Goal: Communication & Community: Answer question/provide support

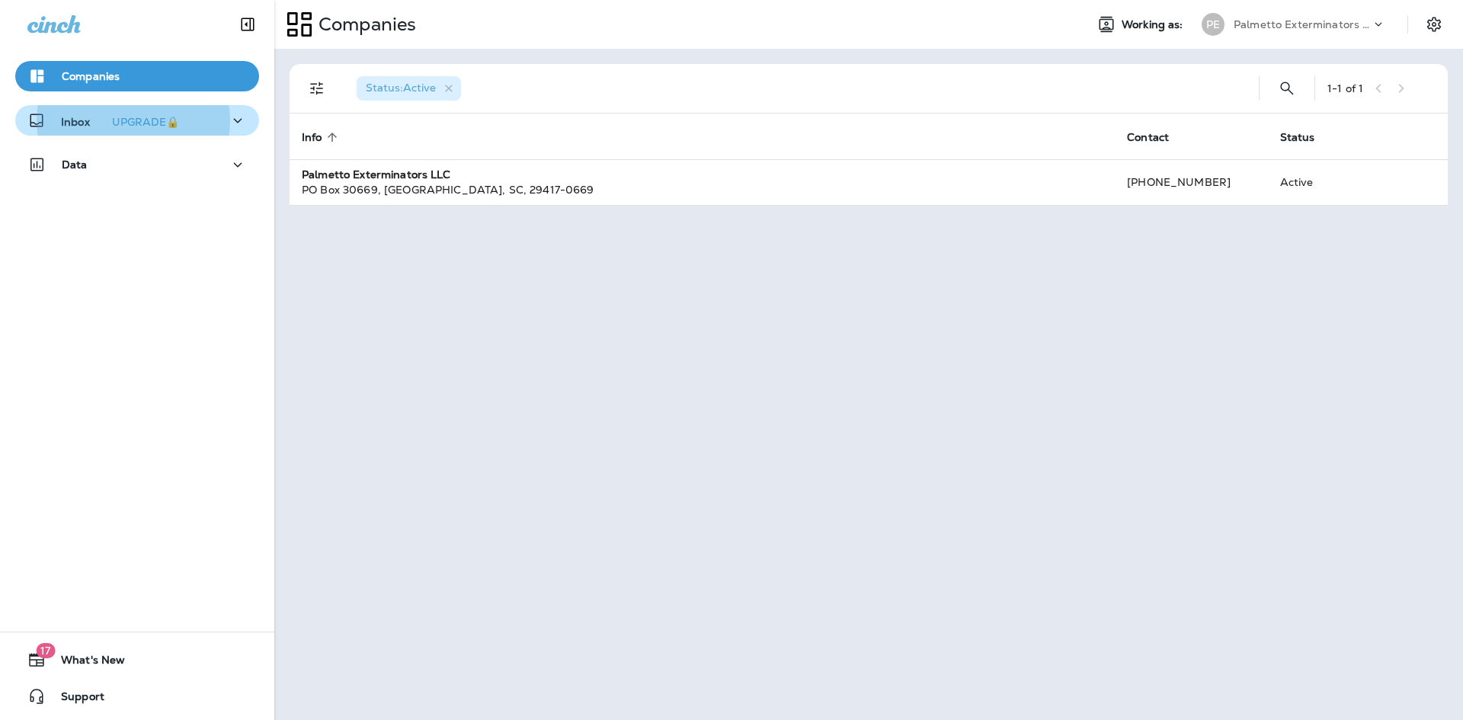
click at [234, 123] on icon "button" at bounding box center [238, 120] width 8 height 5
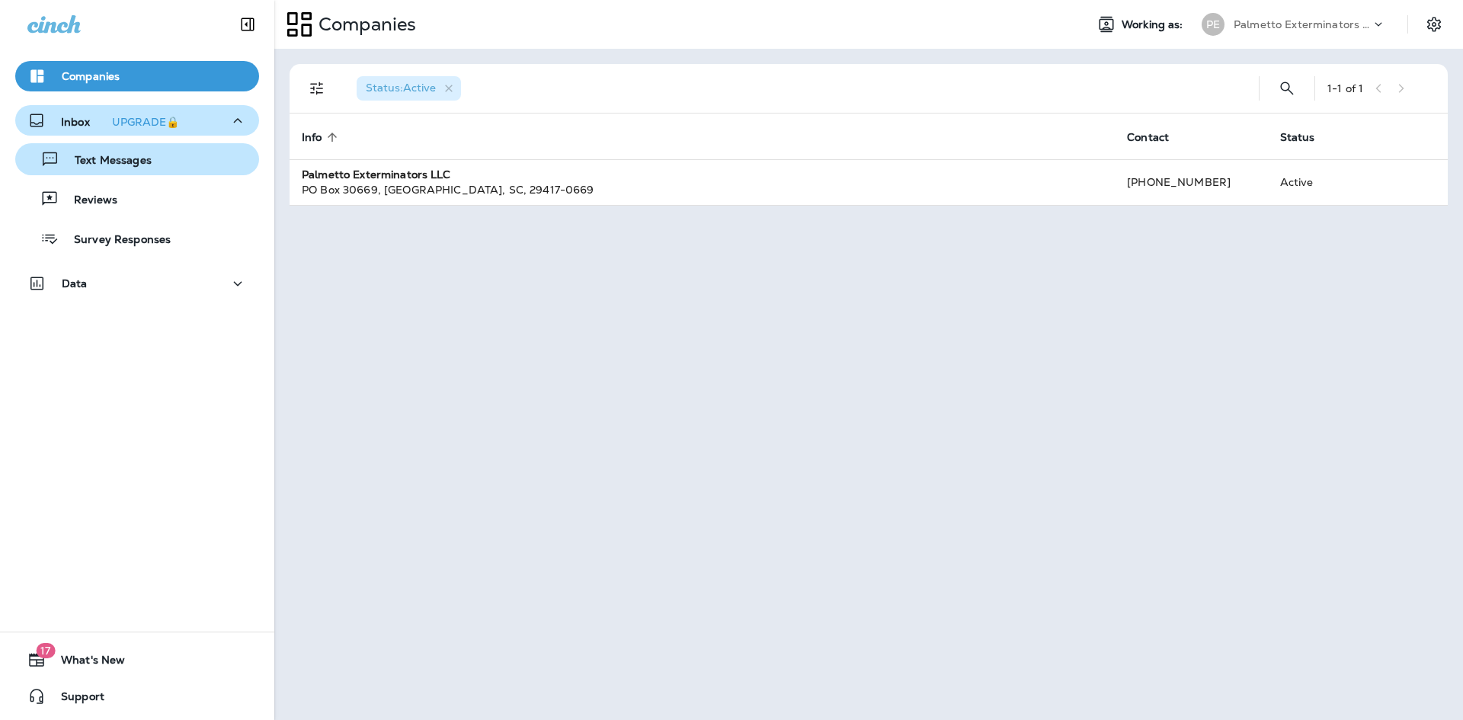
click at [167, 165] on div "Text Messages" at bounding box center [137, 159] width 232 height 23
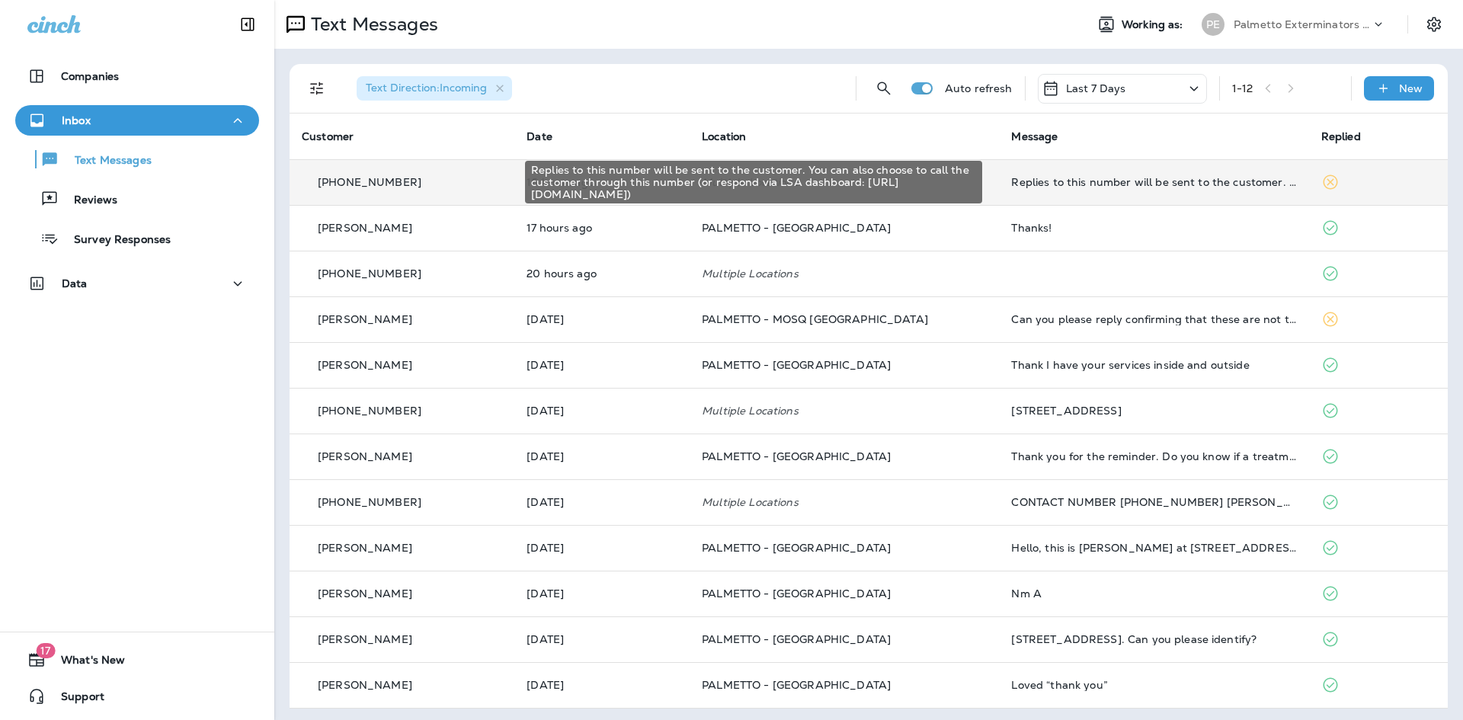
click at [1084, 184] on div "Replies to this number will be sent to the customer. You can also choose to cal…" at bounding box center [1153, 182] width 285 height 12
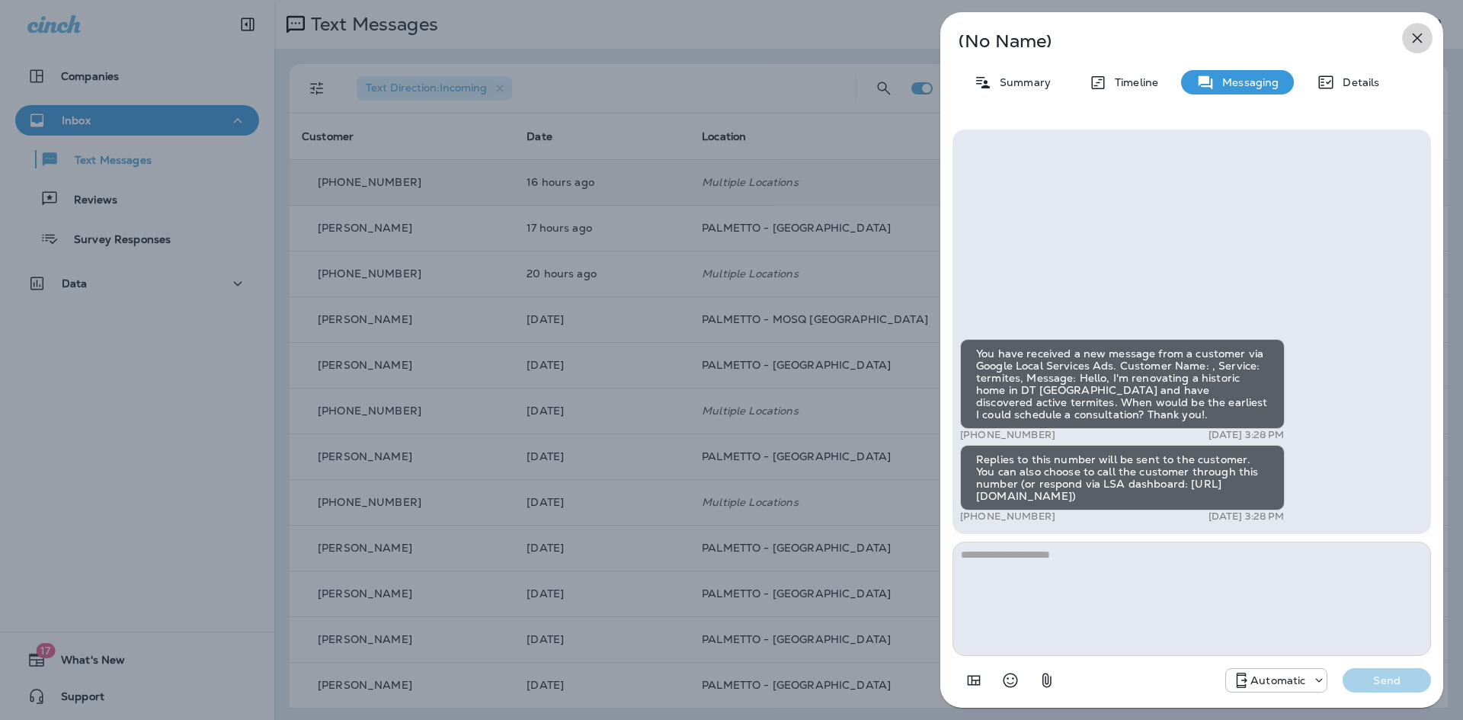
click at [1415, 42] on icon "button" at bounding box center [1417, 38] width 18 height 18
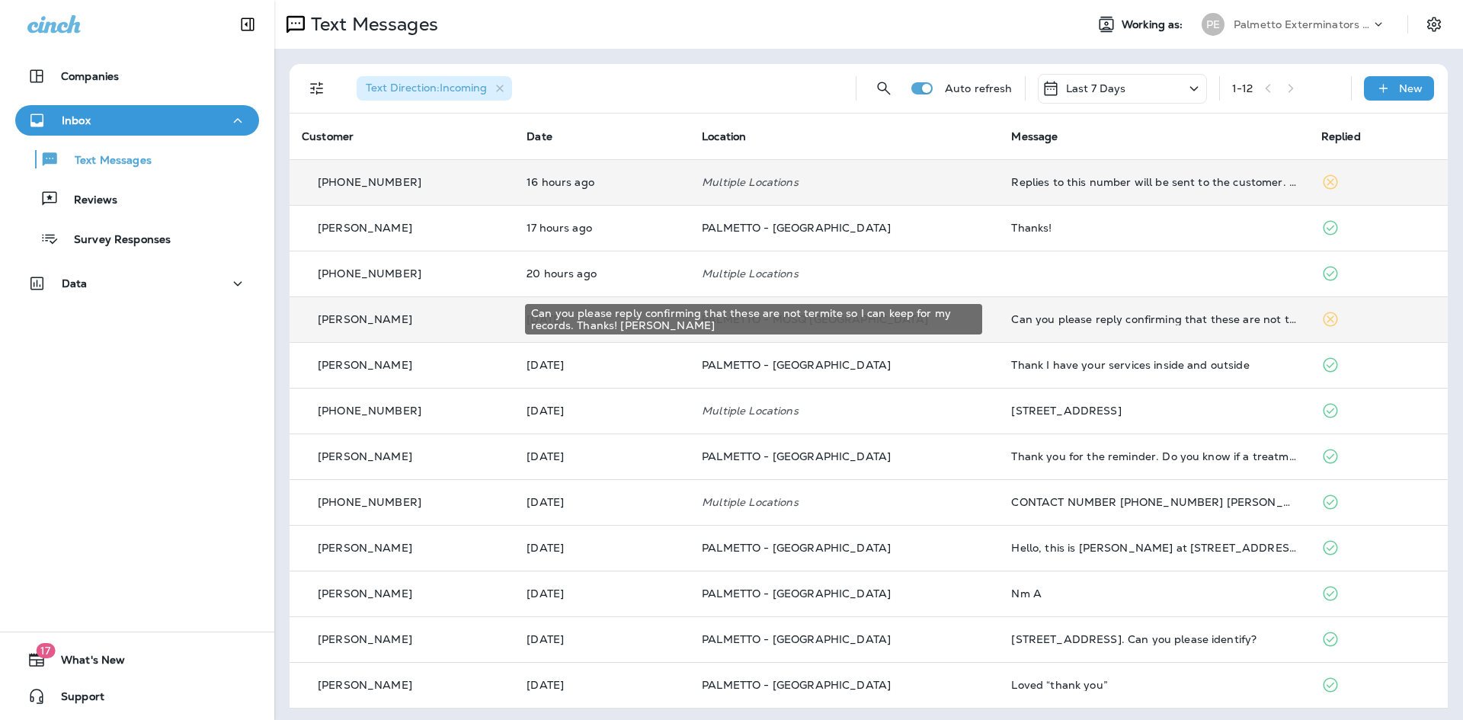
click at [1071, 322] on div "Can you please reply confirming that these are not termite so I can keep for my…" at bounding box center [1153, 319] width 285 height 12
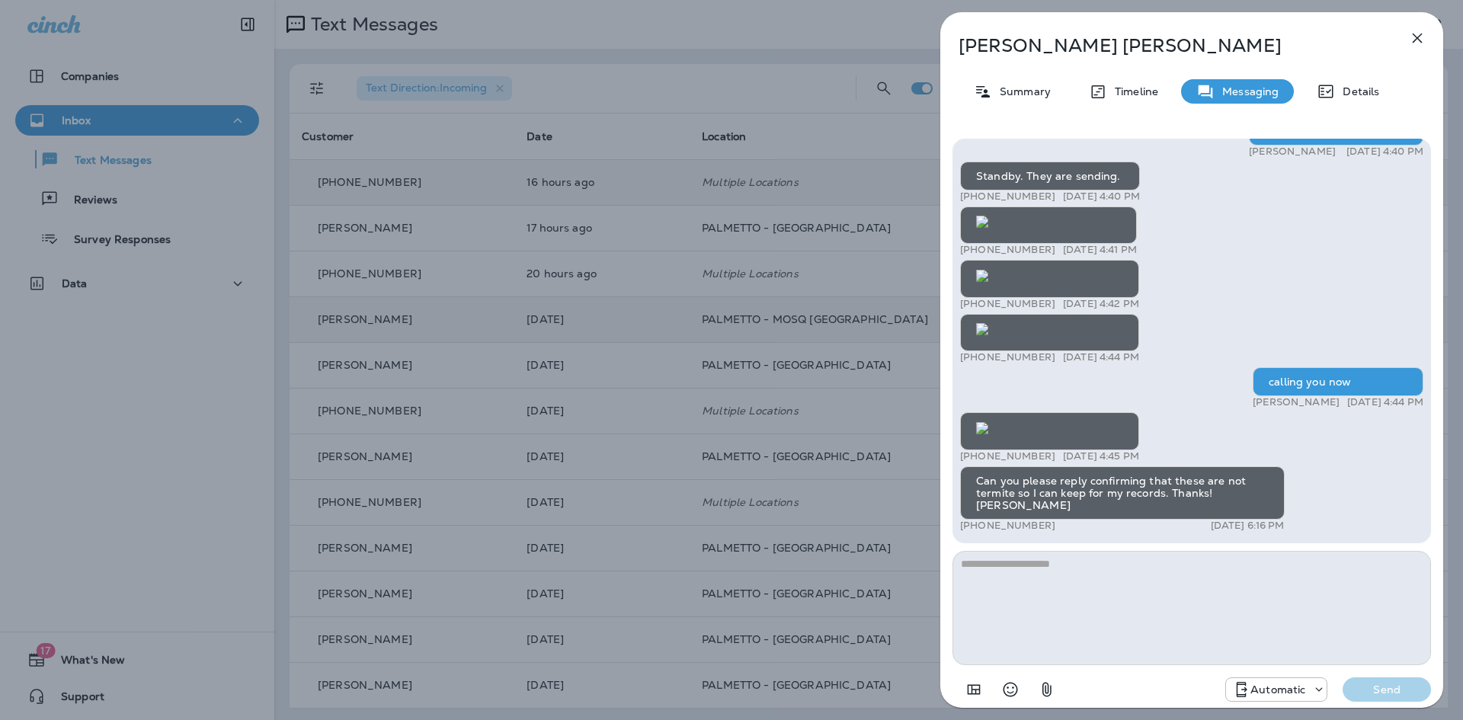
click at [1095, 588] on textarea at bounding box center [1191, 608] width 478 height 114
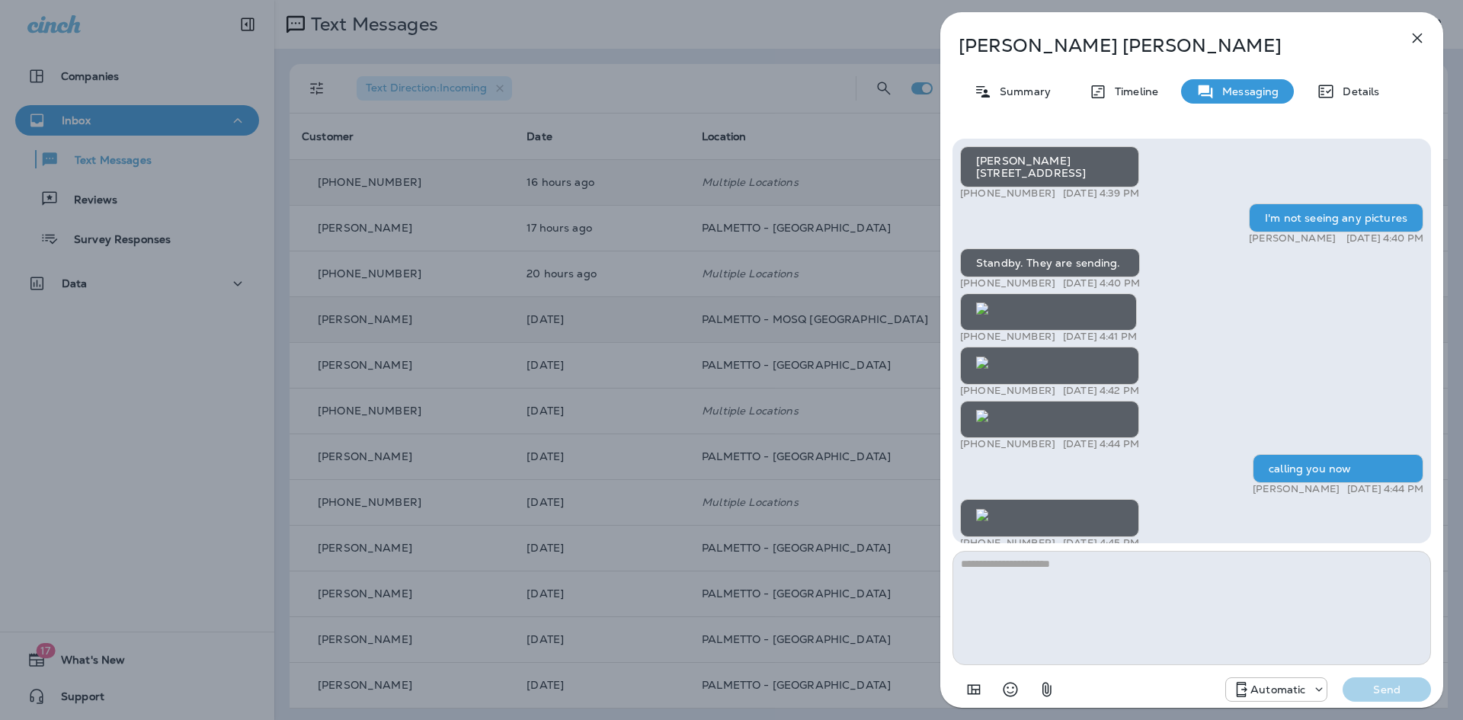
scroll to position [-229, 0]
click at [988, 509] on img at bounding box center [982, 515] width 12 height 12
click at [988, 410] on img at bounding box center [982, 416] width 12 height 12
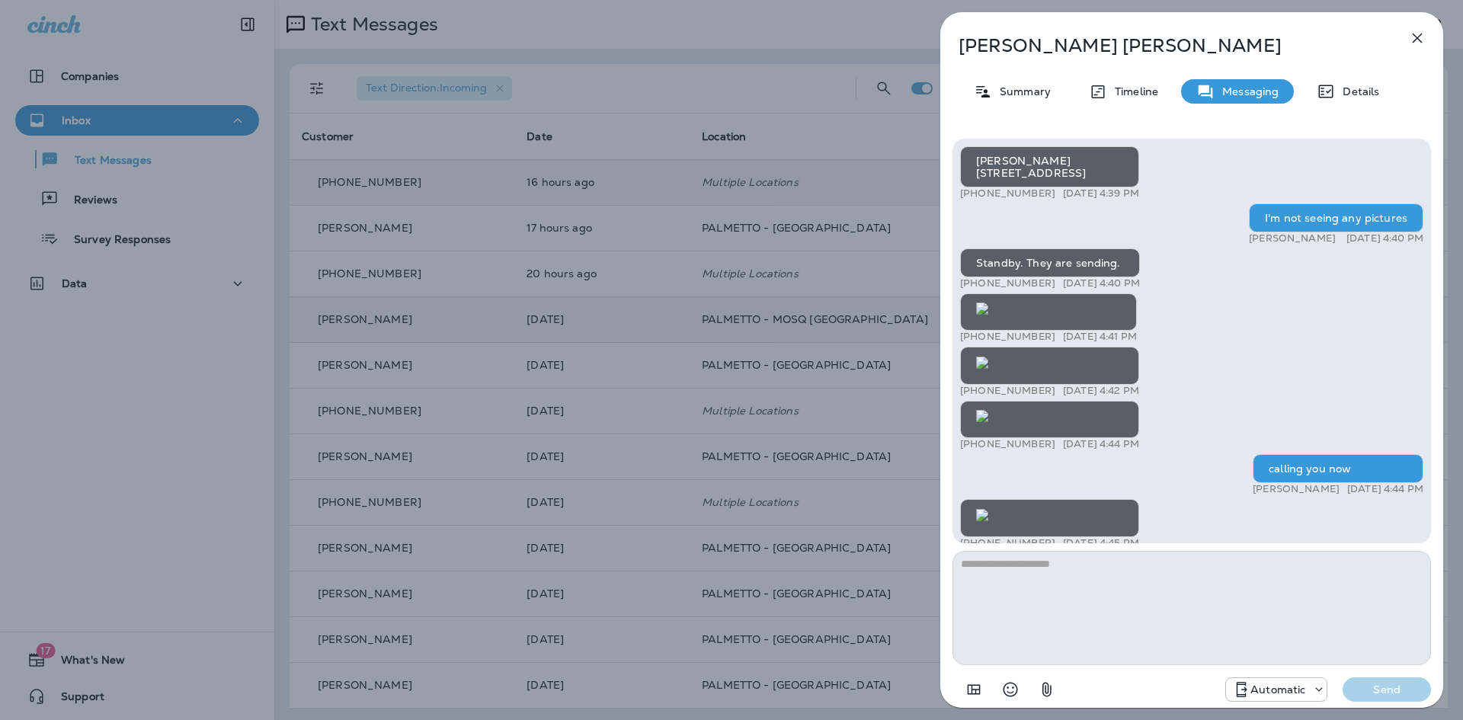
click at [988, 315] on img at bounding box center [982, 308] width 12 height 12
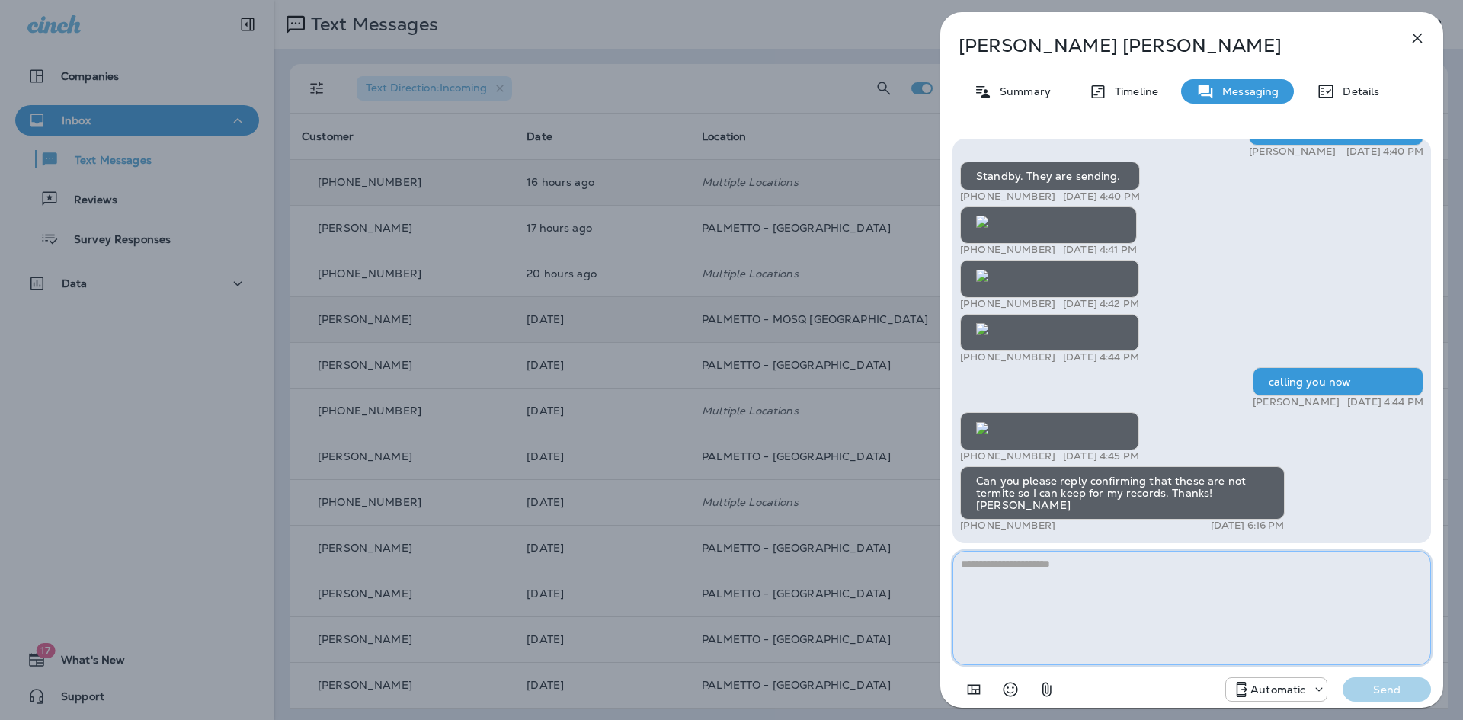
click at [1145, 588] on textarea at bounding box center [1191, 608] width 478 height 114
click at [1097, 577] on textarea at bounding box center [1191, 608] width 478 height 114
click at [1099, 576] on textarea at bounding box center [1191, 608] width 478 height 114
type textarea "**********"
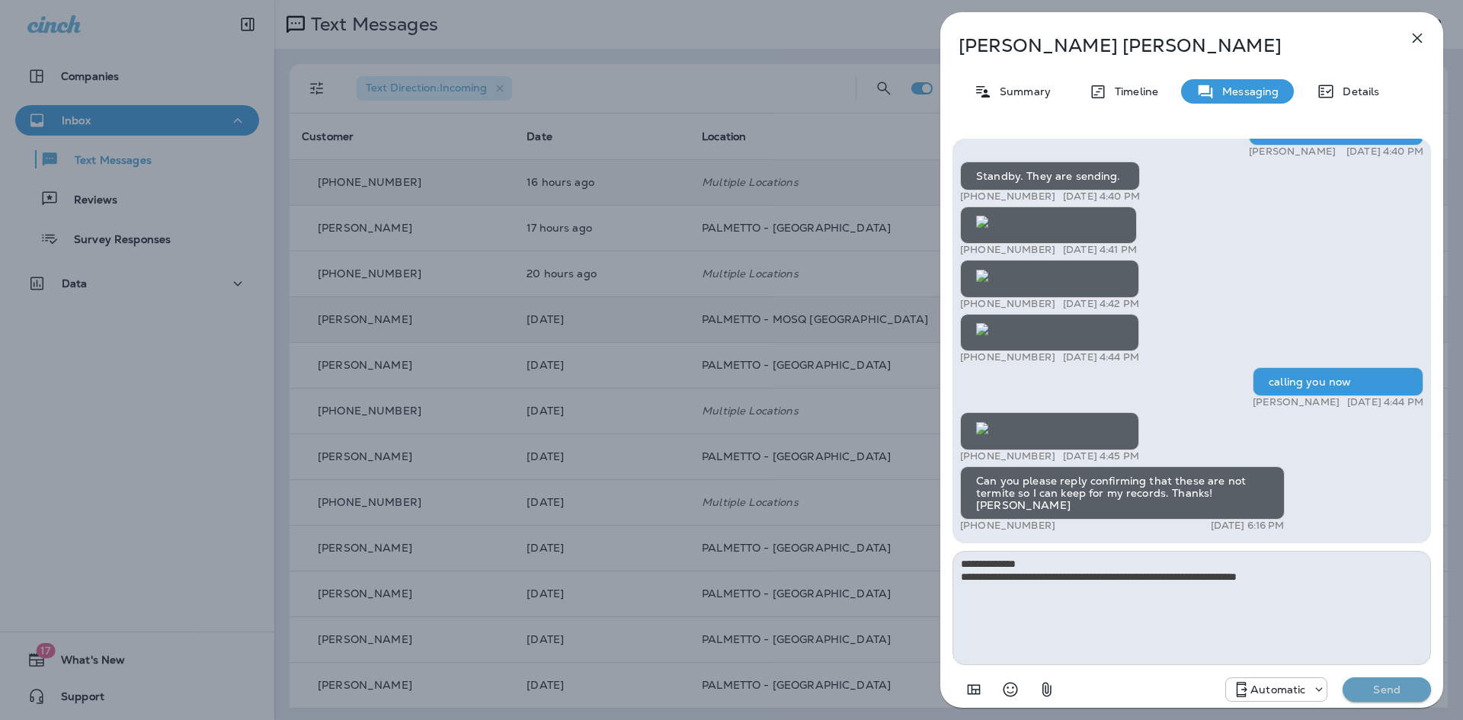
click at [1365, 683] on p "Send" at bounding box center [1387, 690] width 64 height 14
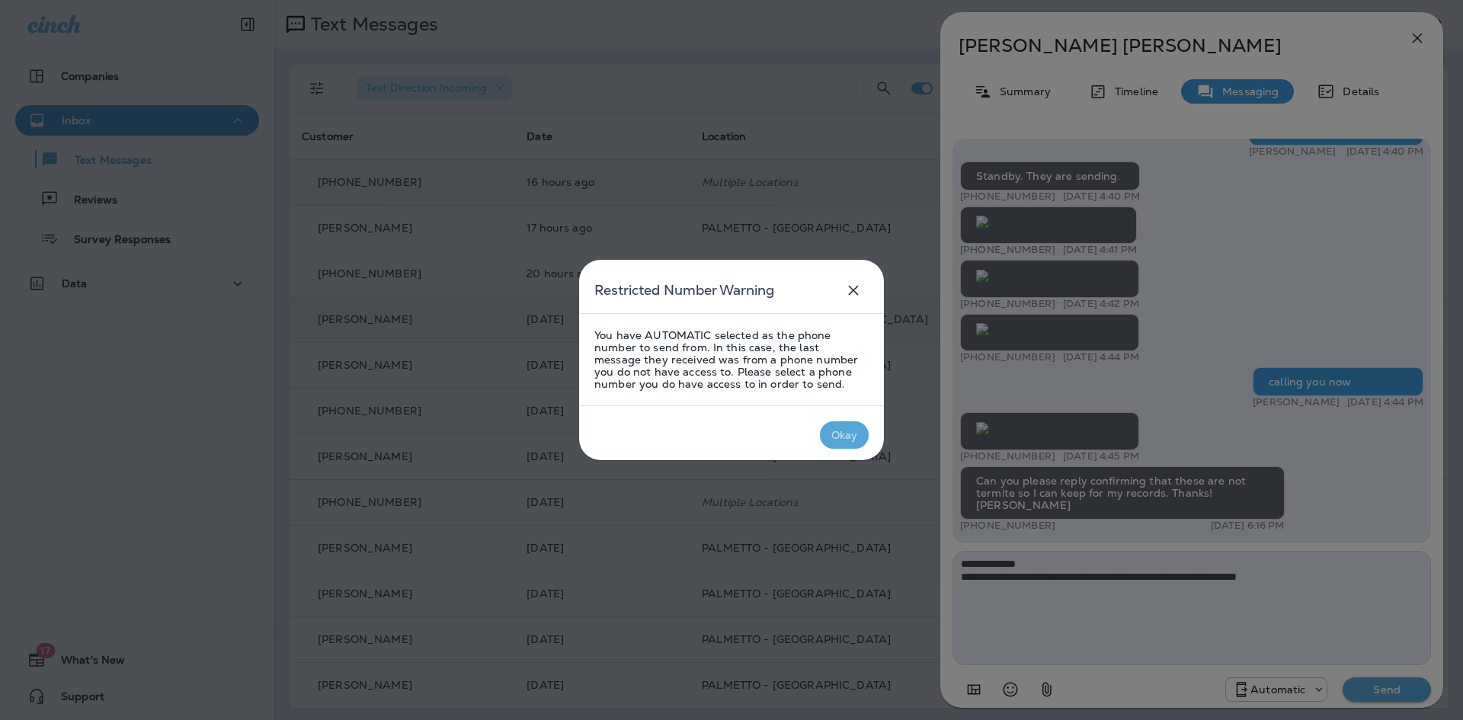
click at [854, 436] on div "Okay" at bounding box center [844, 435] width 27 height 12
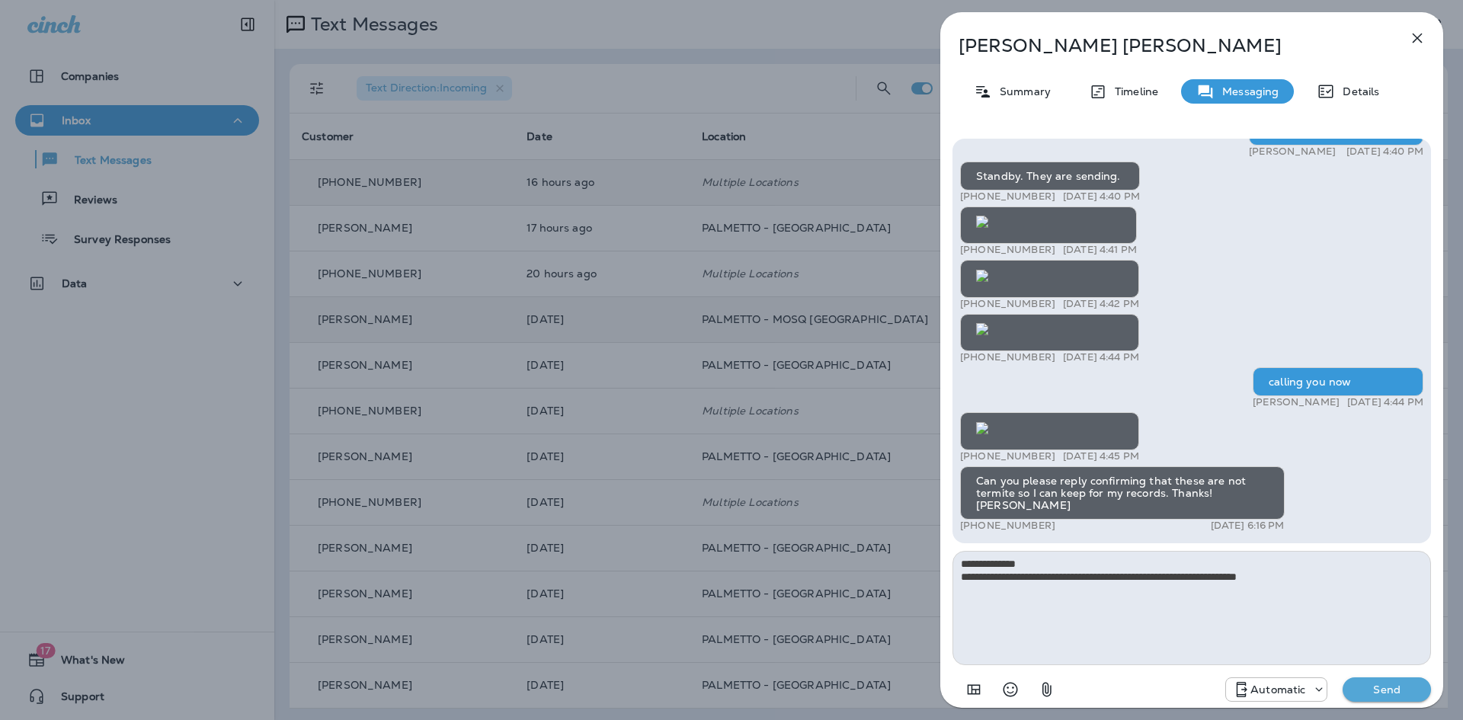
click at [1309, 689] on div at bounding box center [1315, 689] width 21 height 15
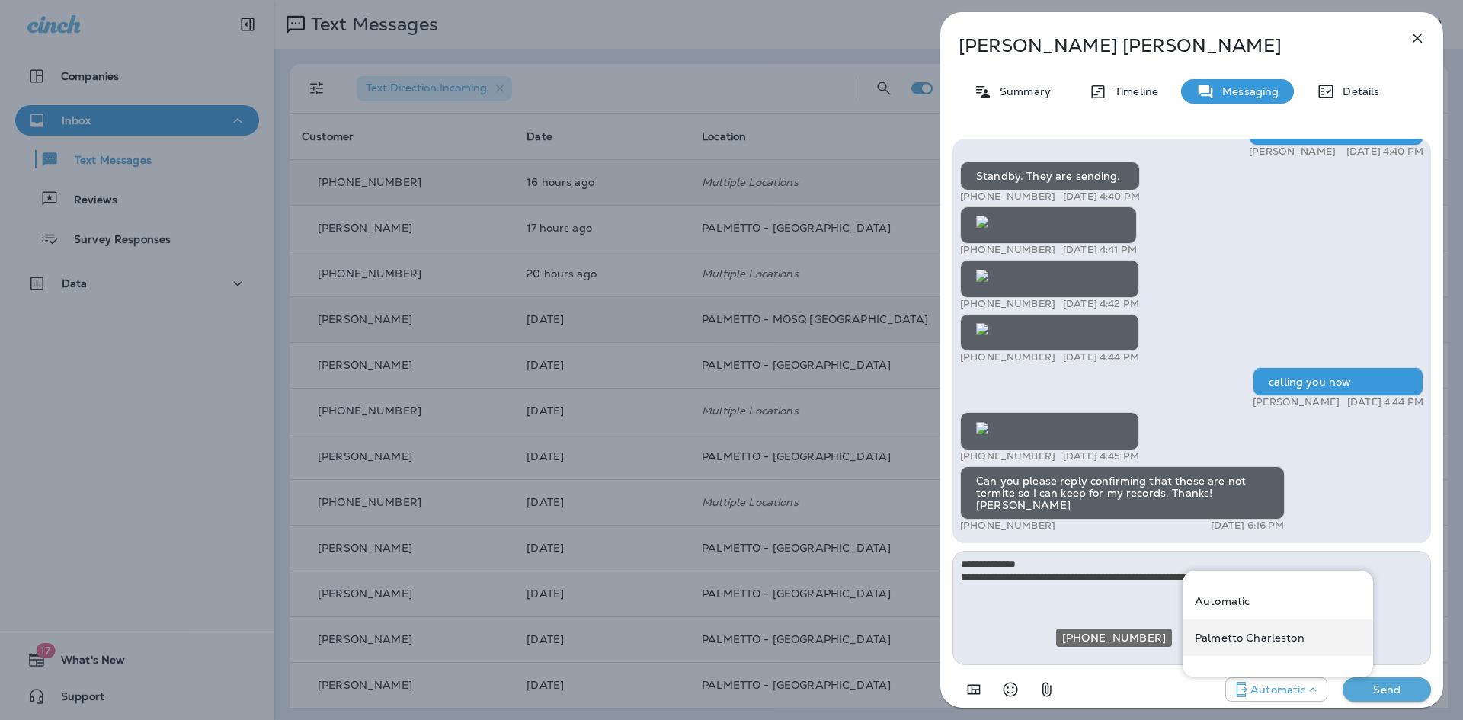
click at [1259, 645] on div "Palmetto Charleston" at bounding box center [1277, 637] width 190 height 37
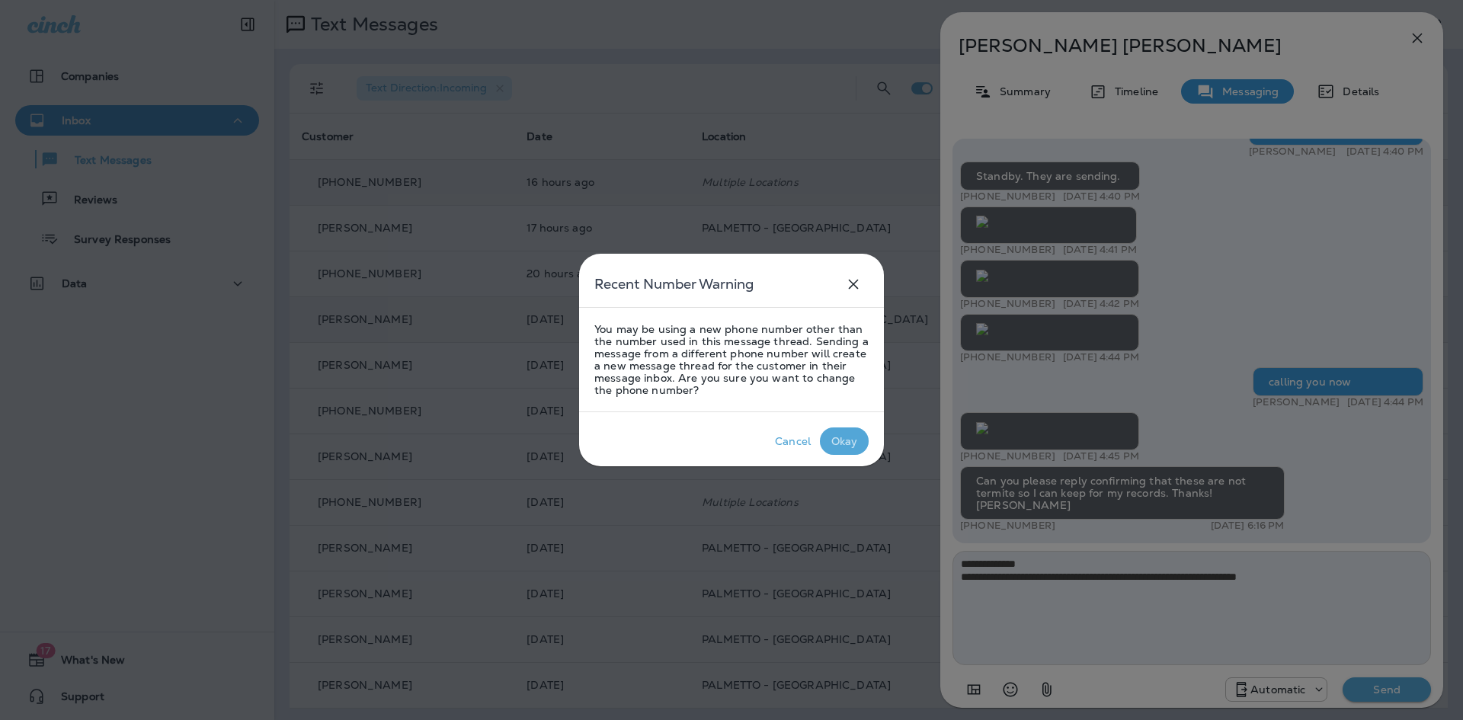
click at [836, 440] on div "Okay" at bounding box center [844, 441] width 27 height 12
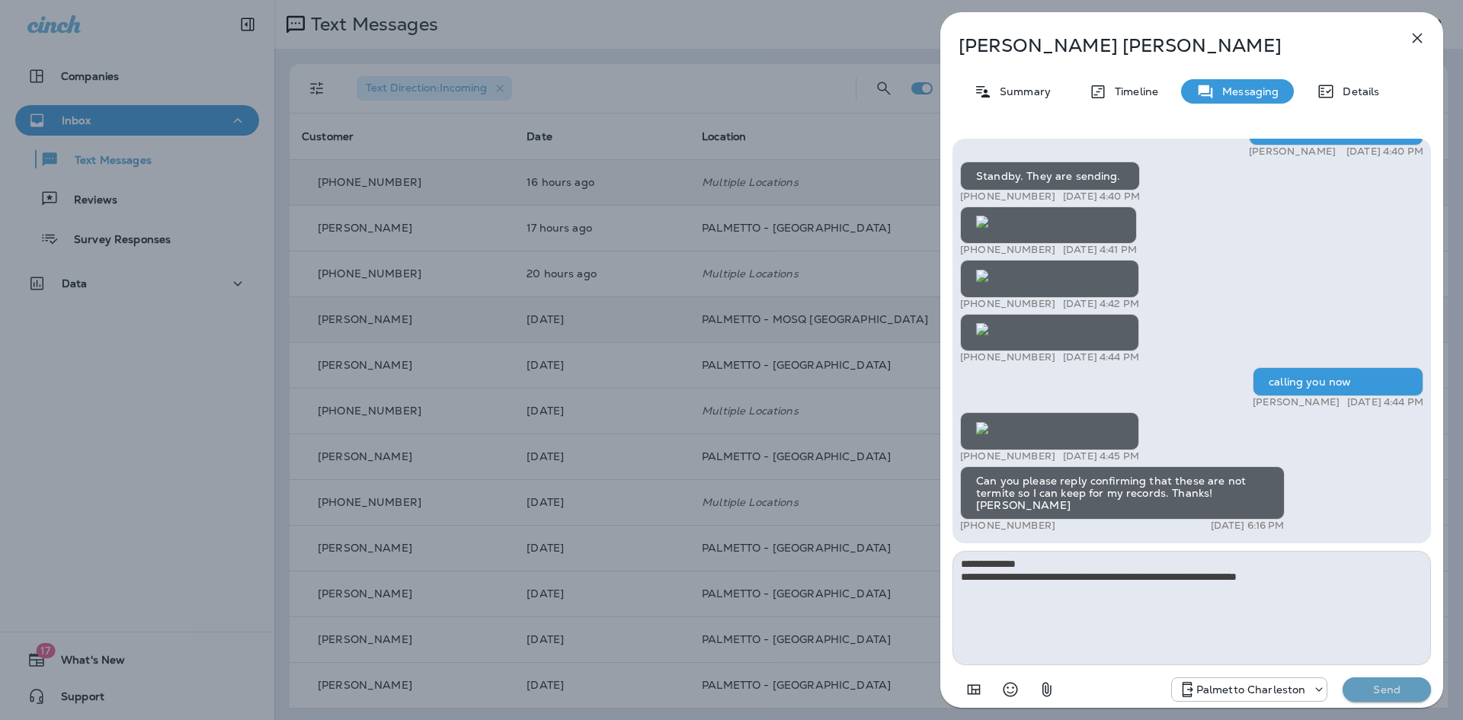
click at [1384, 684] on p "Send" at bounding box center [1387, 690] width 64 height 14
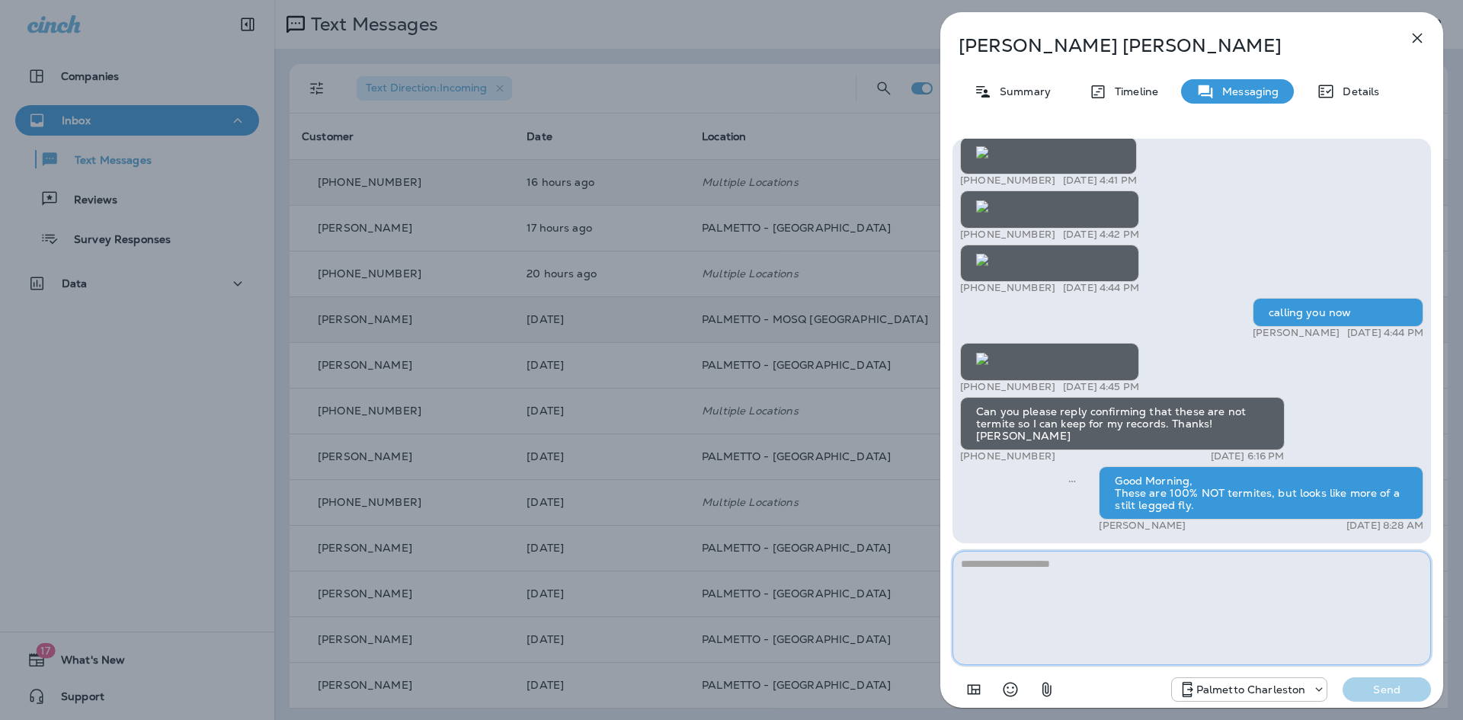
click at [1142, 568] on textarea at bounding box center [1191, 608] width 478 height 114
click at [1104, 569] on textarea at bounding box center [1191, 608] width 478 height 114
click at [1105, 568] on textarea at bounding box center [1191, 608] width 478 height 114
click at [1105, 567] on textarea at bounding box center [1191, 608] width 478 height 114
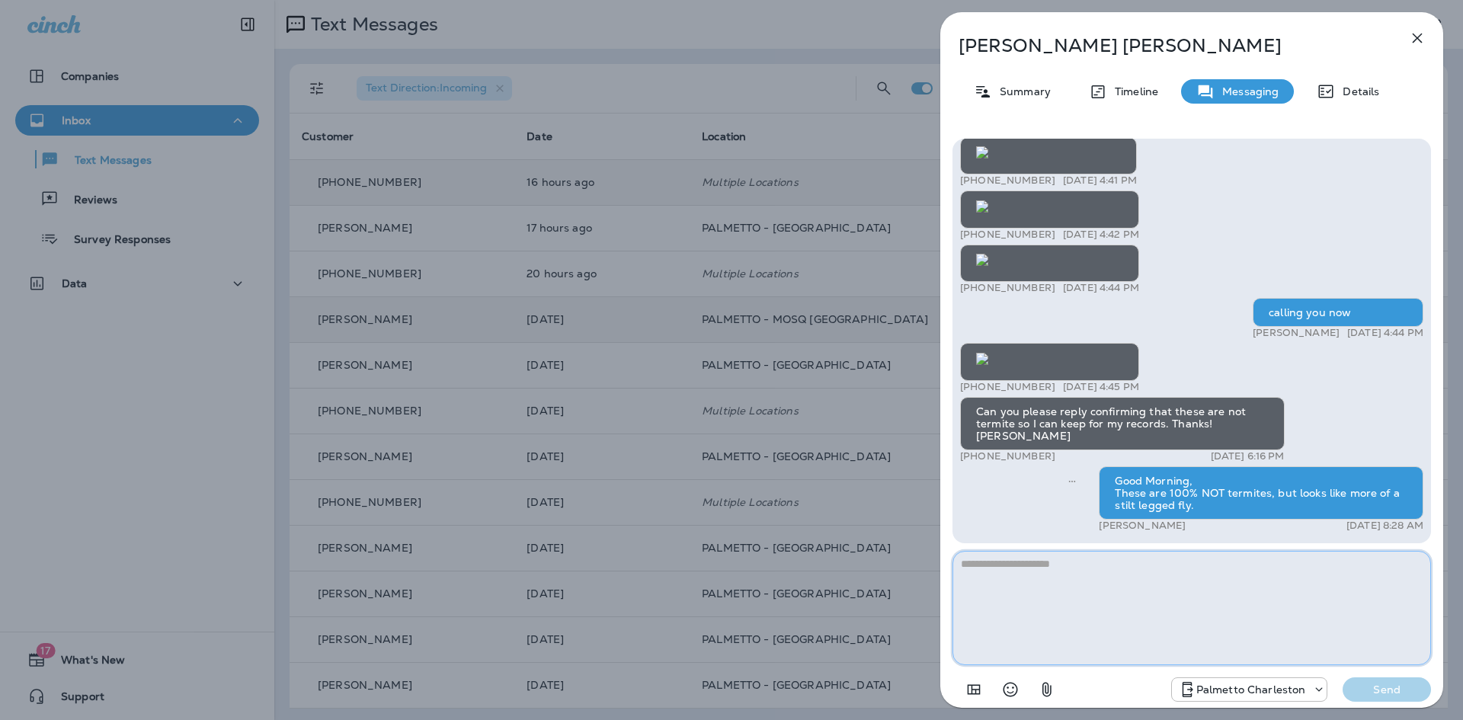
click at [1102, 589] on textarea at bounding box center [1191, 608] width 478 height 114
click at [1419, 40] on icon "button" at bounding box center [1417, 39] width 10 height 10
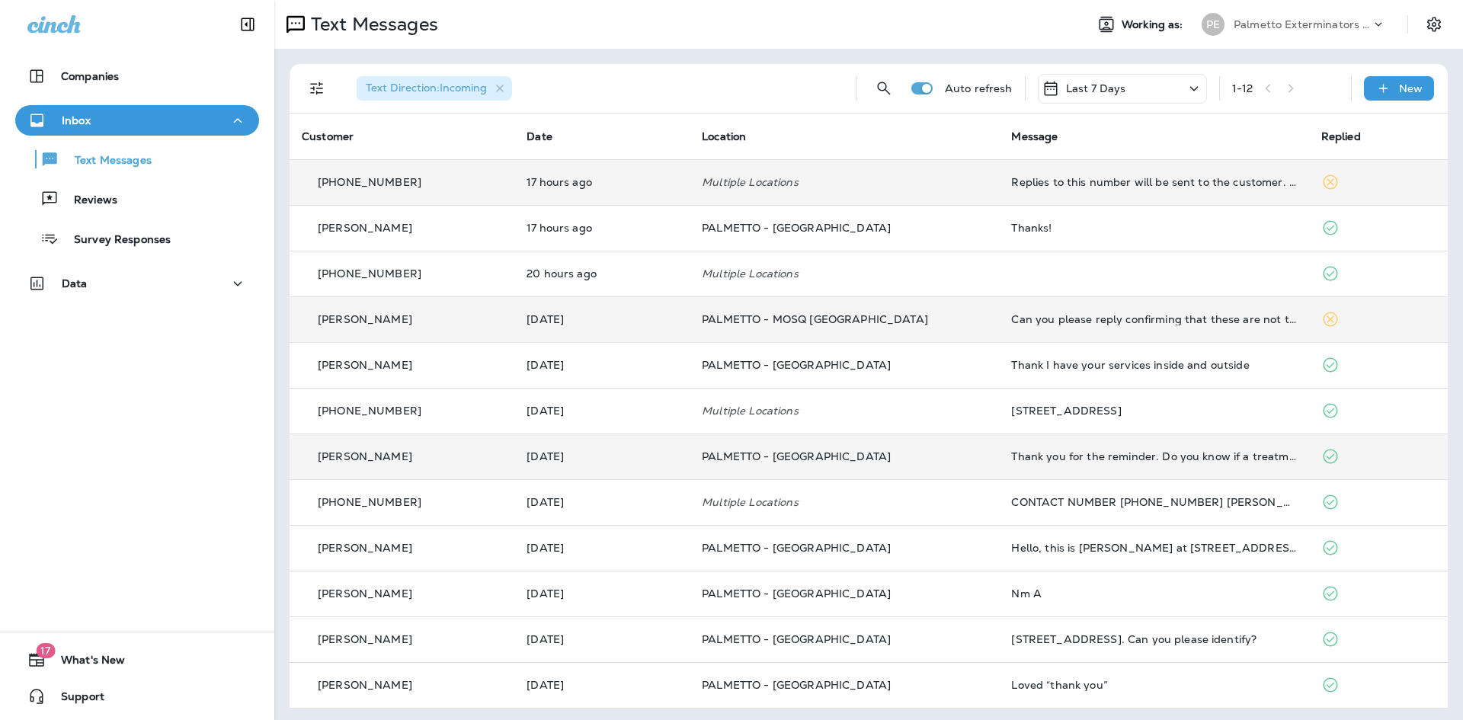
click at [1092, 465] on td "Thank you for the reminder. Do you know if a treatment would occur this time (w…" at bounding box center [1153, 456] width 309 height 46
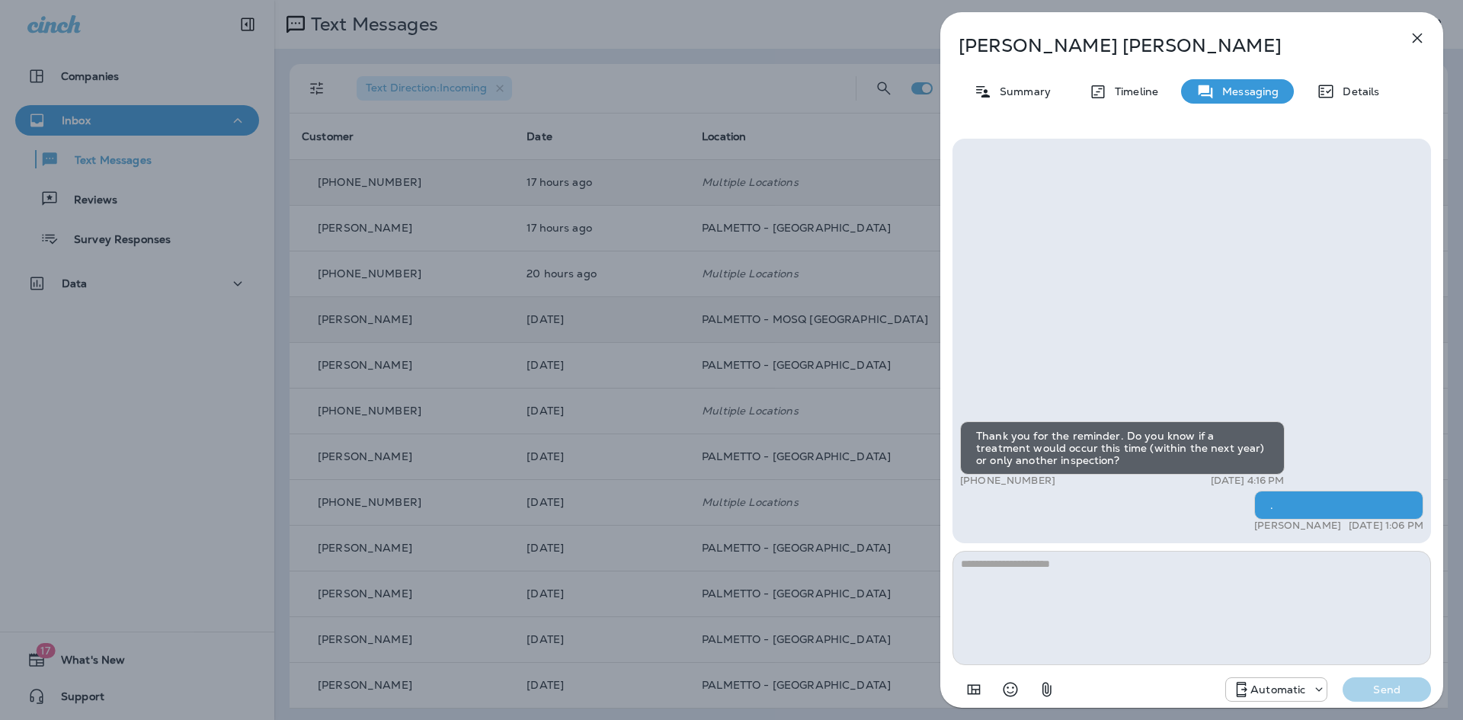
click at [1414, 39] on icon "button" at bounding box center [1417, 38] width 18 height 18
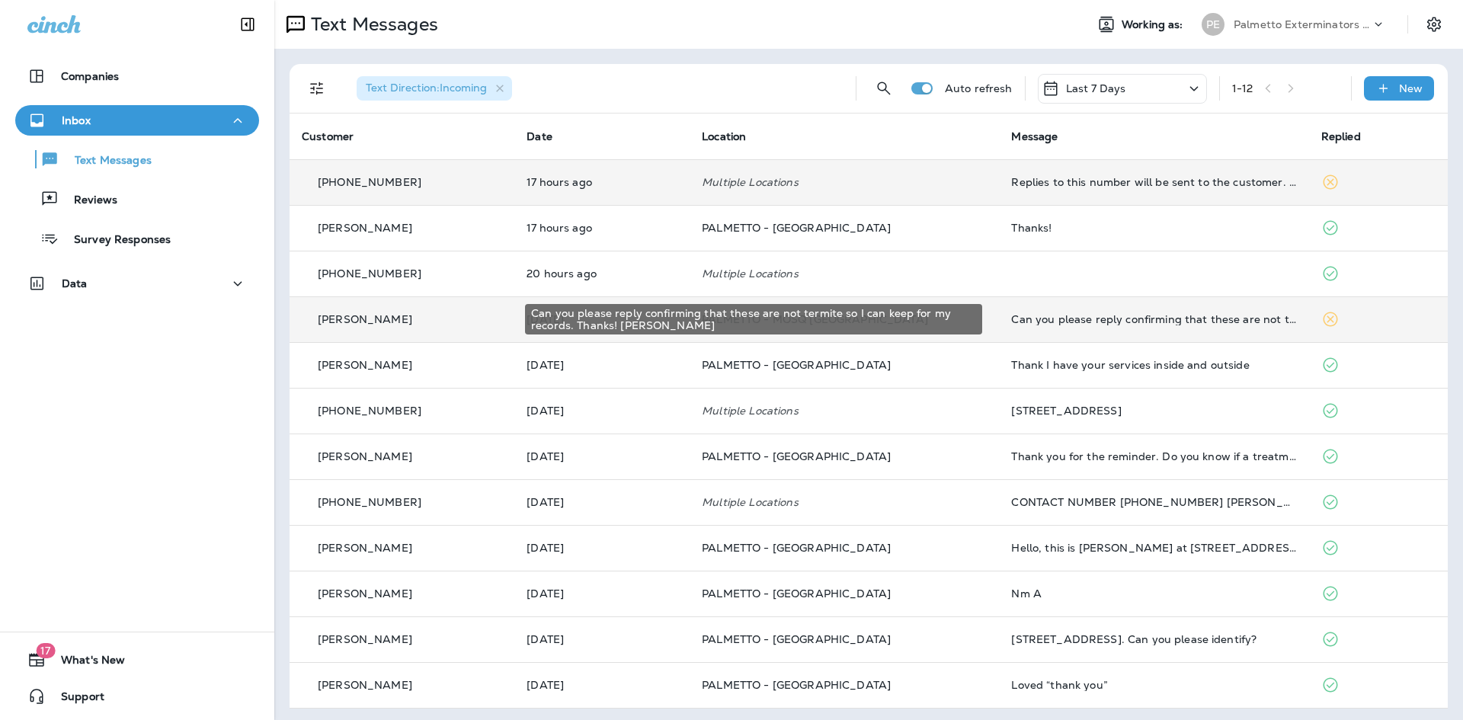
scroll to position [4, 0]
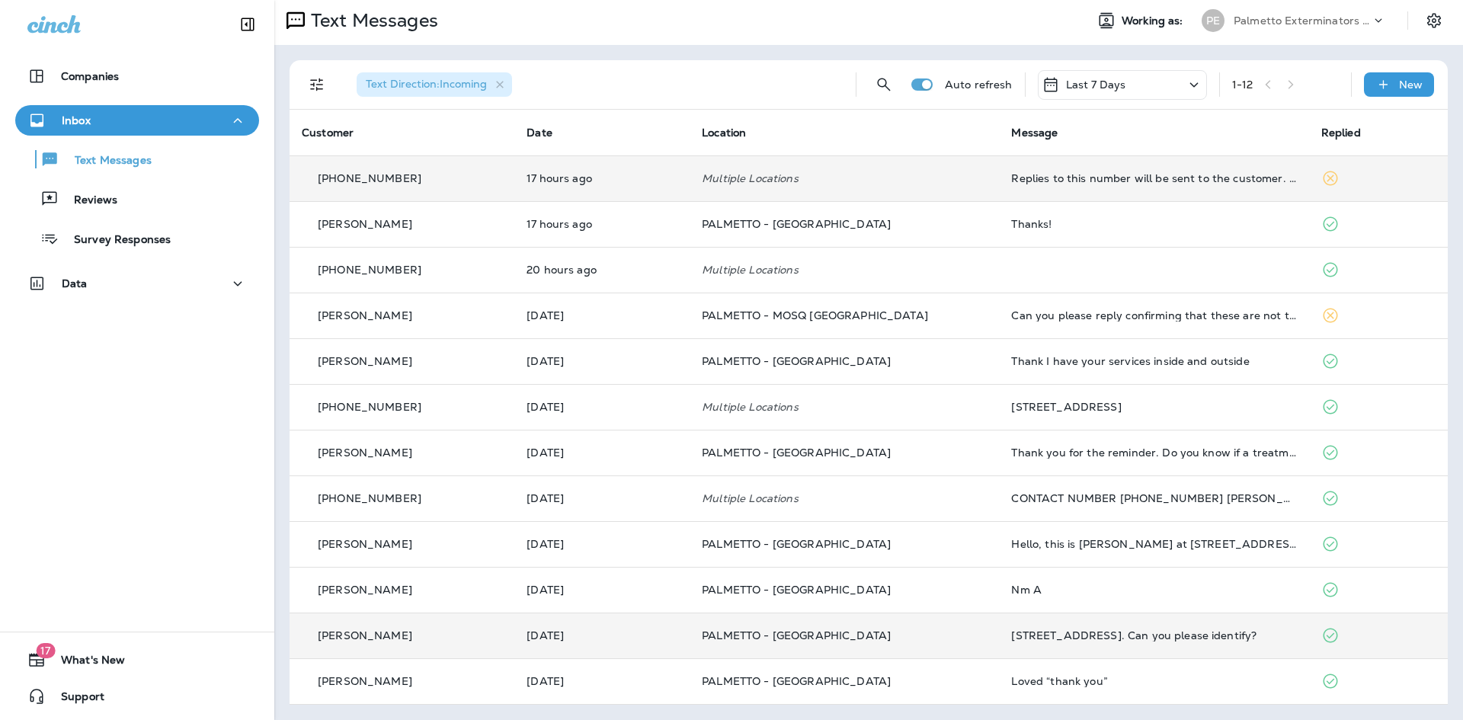
click at [1158, 639] on div "[STREET_ADDRESS]. Can you please identify?" at bounding box center [1153, 635] width 285 height 12
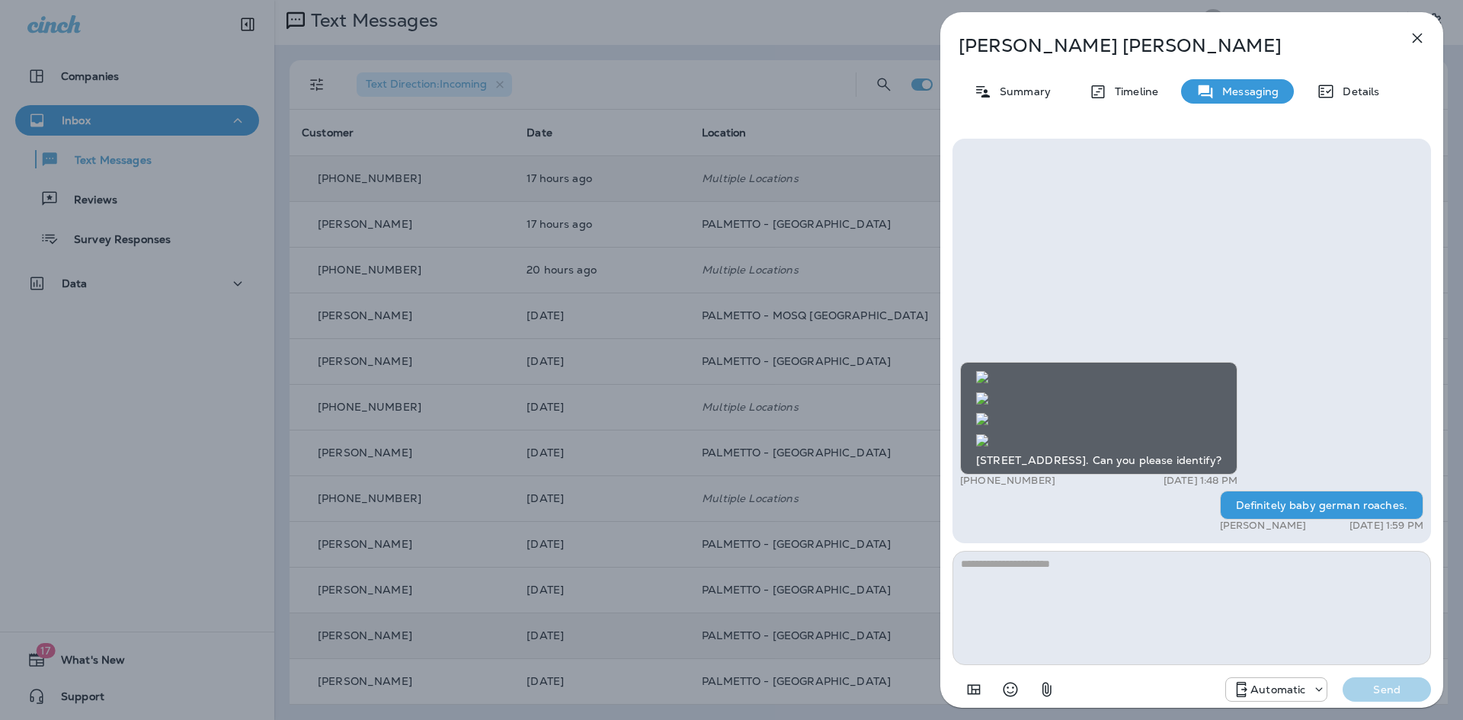
click at [1411, 40] on icon "button" at bounding box center [1417, 38] width 18 height 18
